Goal: Communication & Community: Connect with others

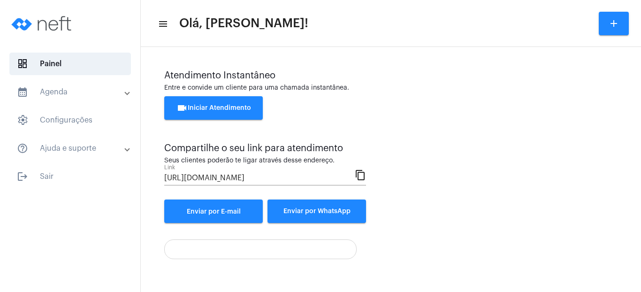
scroll to position [59, 0]
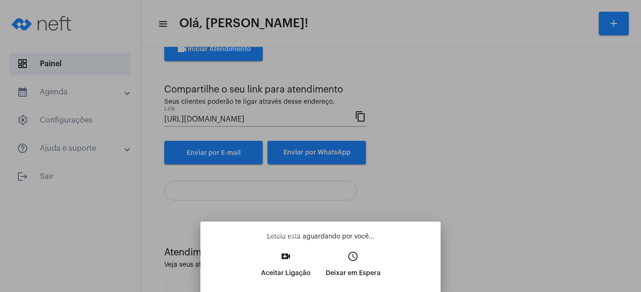
click at [284, 269] on p "Aceitar Ligação" at bounding box center [286, 273] width 50 height 17
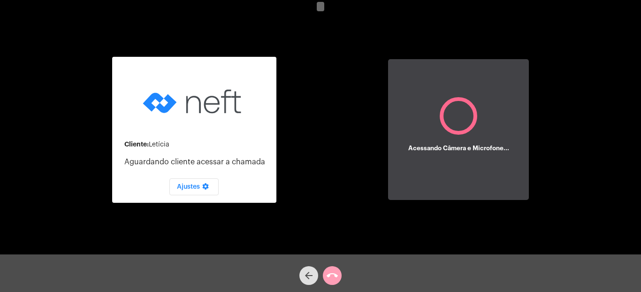
click at [332, 278] on mat-icon "call_end" at bounding box center [331, 275] width 11 height 11
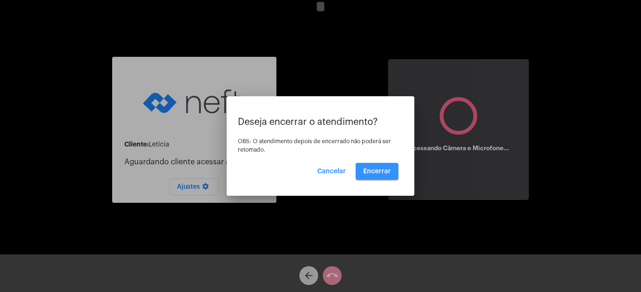
click at [382, 174] on span "Encerrar" at bounding box center [377, 171] width 28 height 7
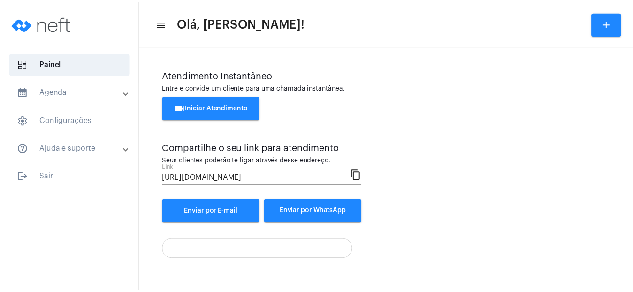
scroll to position [59, 0]
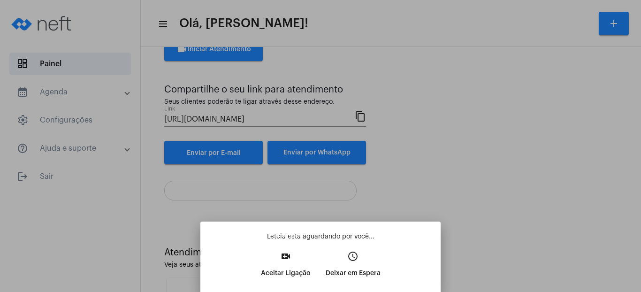
click at [286, 259] on mat-icon "video_call" at bounding box center [285, 255] width 11 height 11
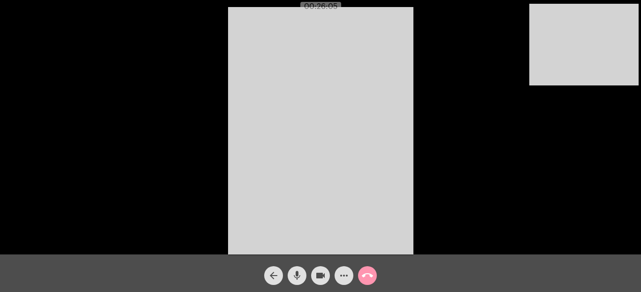
click at [382, 70] on video at bounding box center [320, 130] width 185 height 247
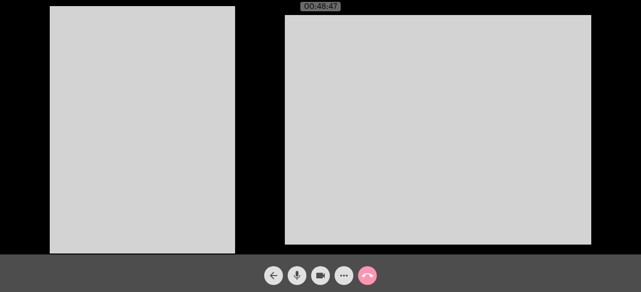
click at [367, 277] on mat-icon "call_end" at bounding box center [367, 275] width 11 height 11
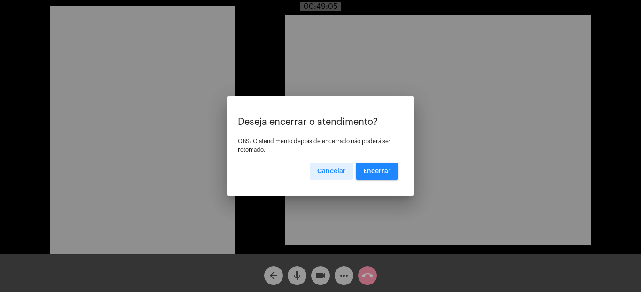
click at [370, 172] on span "Encerrar" at bounding box center [377, 171] width 28 height 7
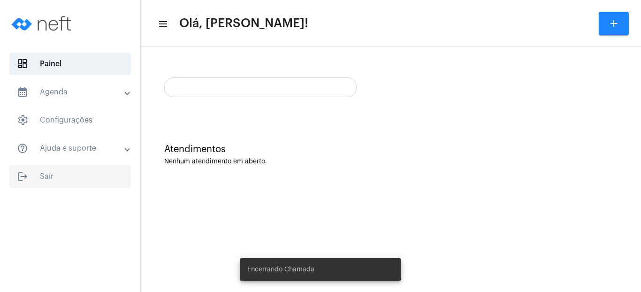
click at [46, 176] on span "logout Sair" at bounding box center [69, 176] width 121 height 23
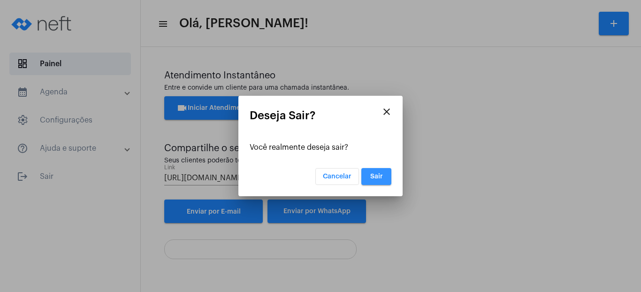
click at [378, 178] on span "Sair" at bounding box center [376, 176] width 13 height 7
